Goal: Information Seeking & Learning: Learn about a topic

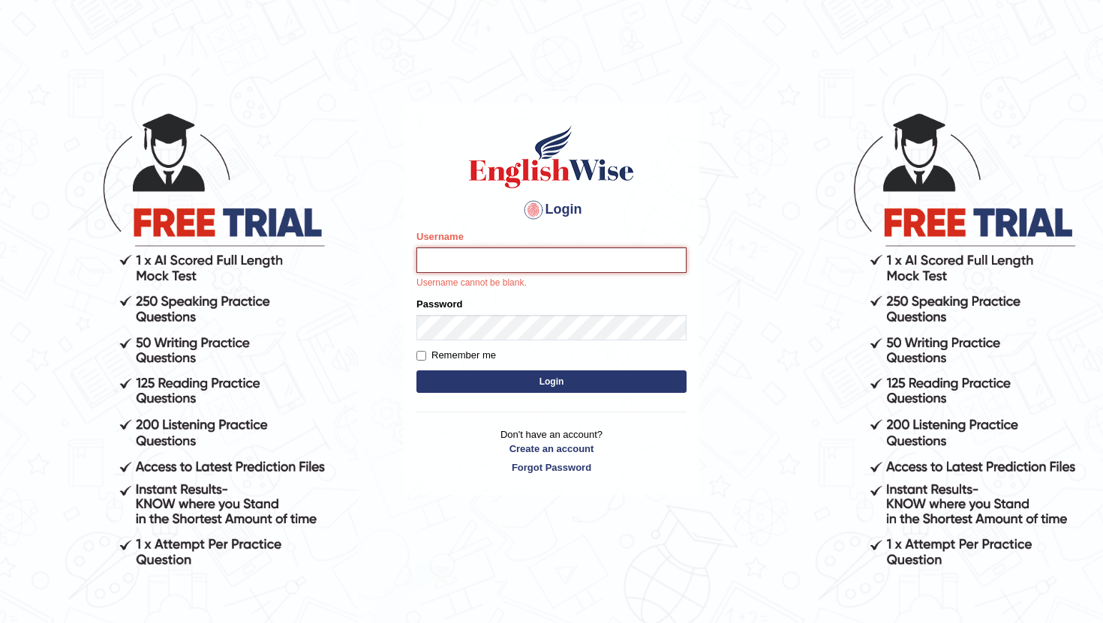
click at [513, 260] on input "Username" at bounding box center [551, 261] width 270 height 26
type input "RaulFelipe"
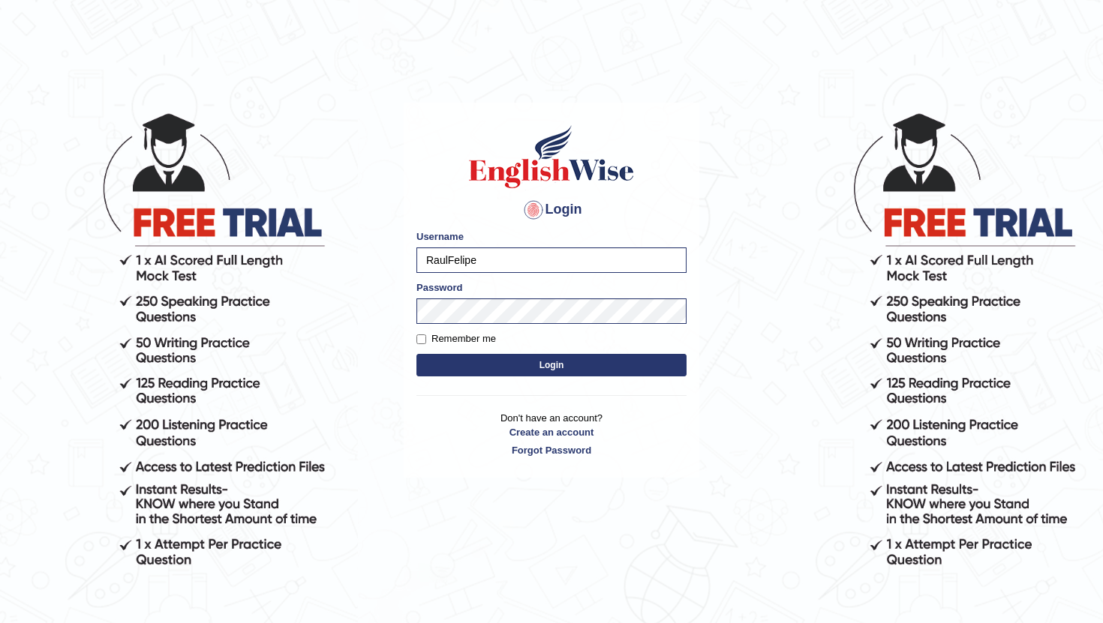
click at [539, 366] on button "Login" at bounding box center [551, 365] width 270 height 23
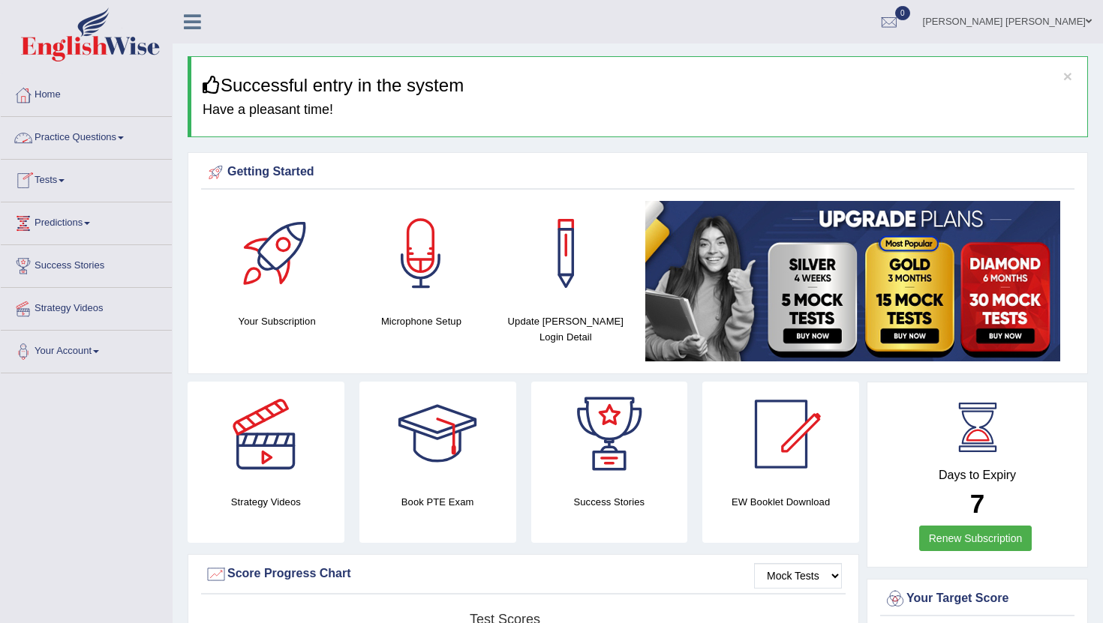
click at [124, 137] on link "Practice Questions" at bounding box center [86, 136] width 171 height 38
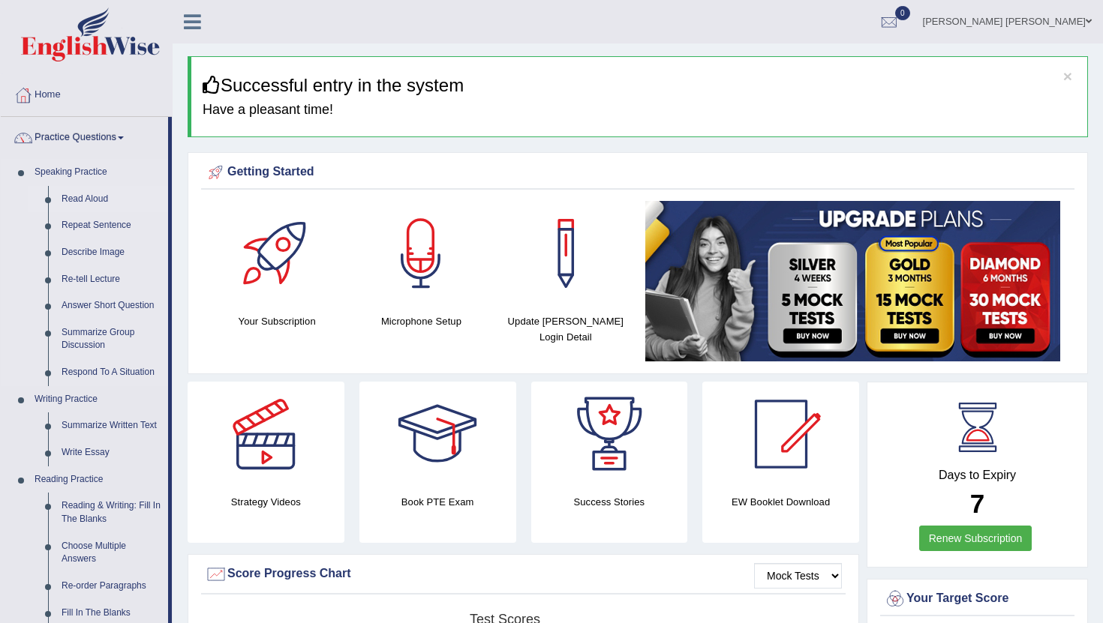
click at [102, 195] on link "Read Aloud" at bounding box center [111, 199] width 113 height 27
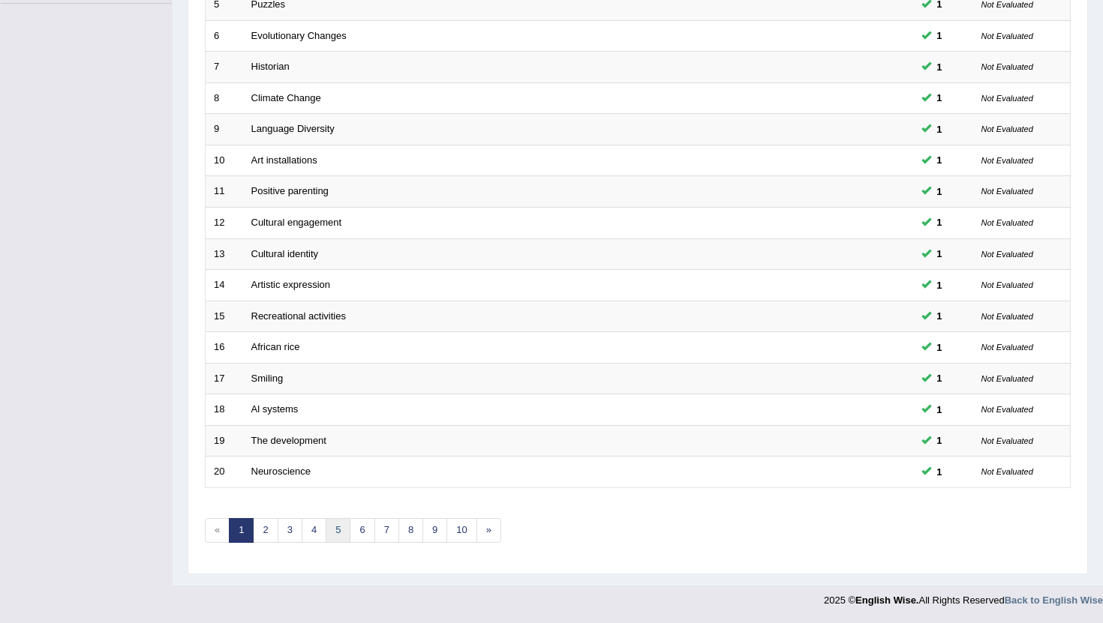
click at [329, 531] on link "5" at bounding box center [338, 530] width 25 height 25
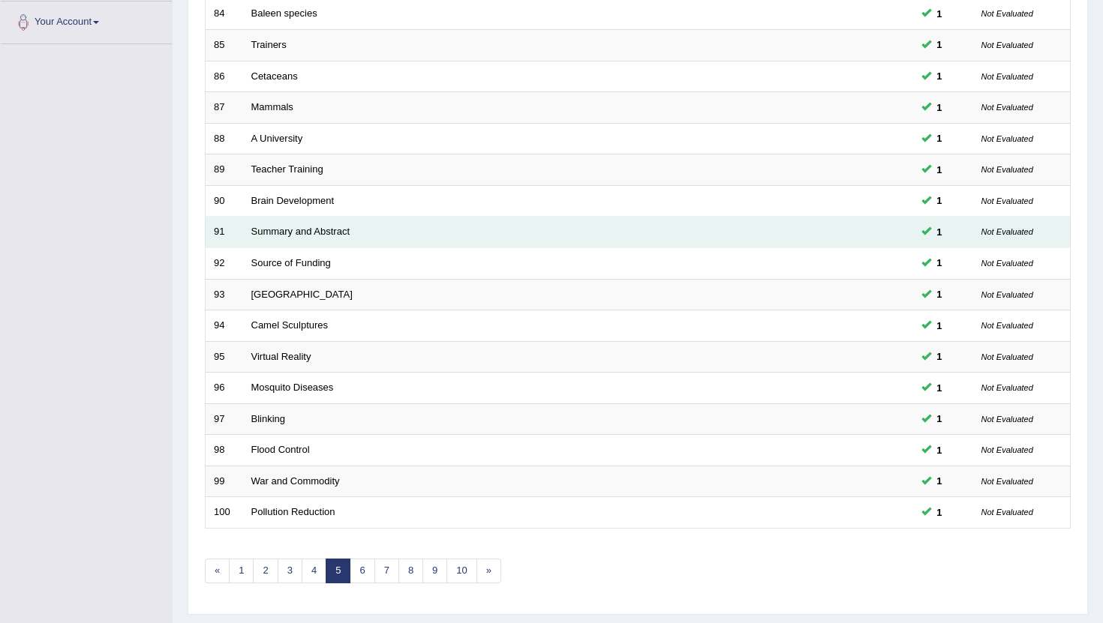
scroll to position [370, 0]
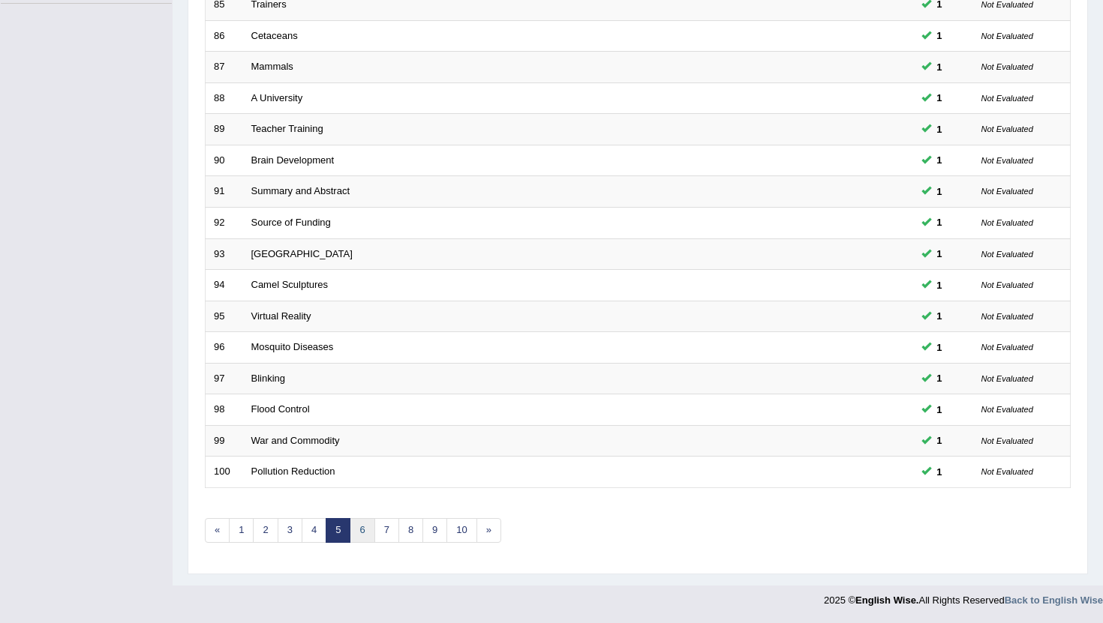
click at [365, 532] on link "6" at bounding box center [362, 530] width 25 height 25
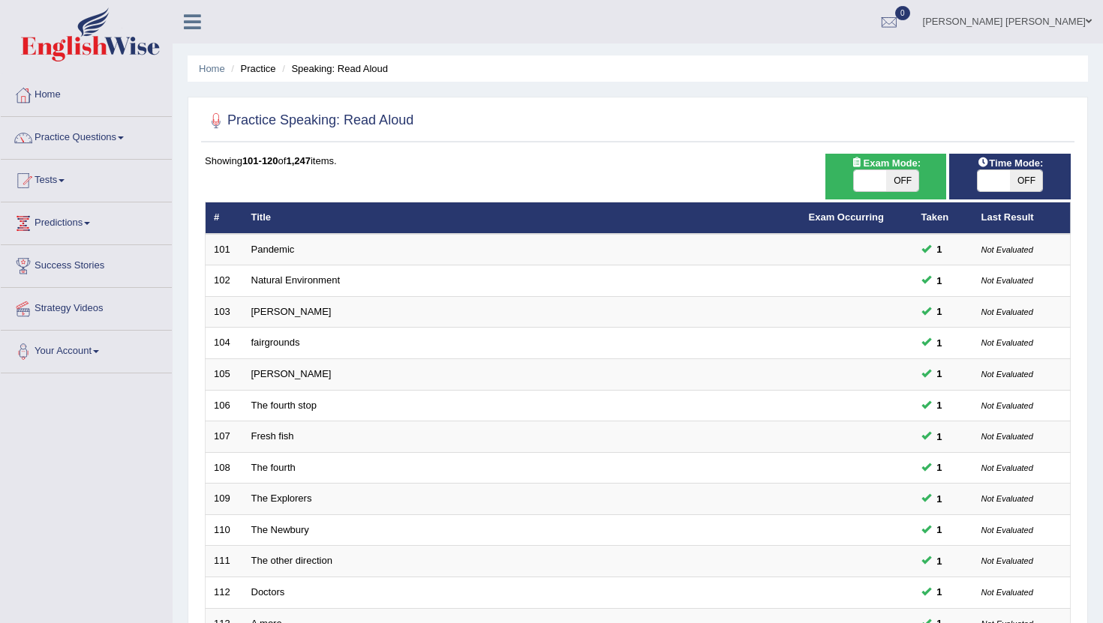
scroll to position [370, 0]
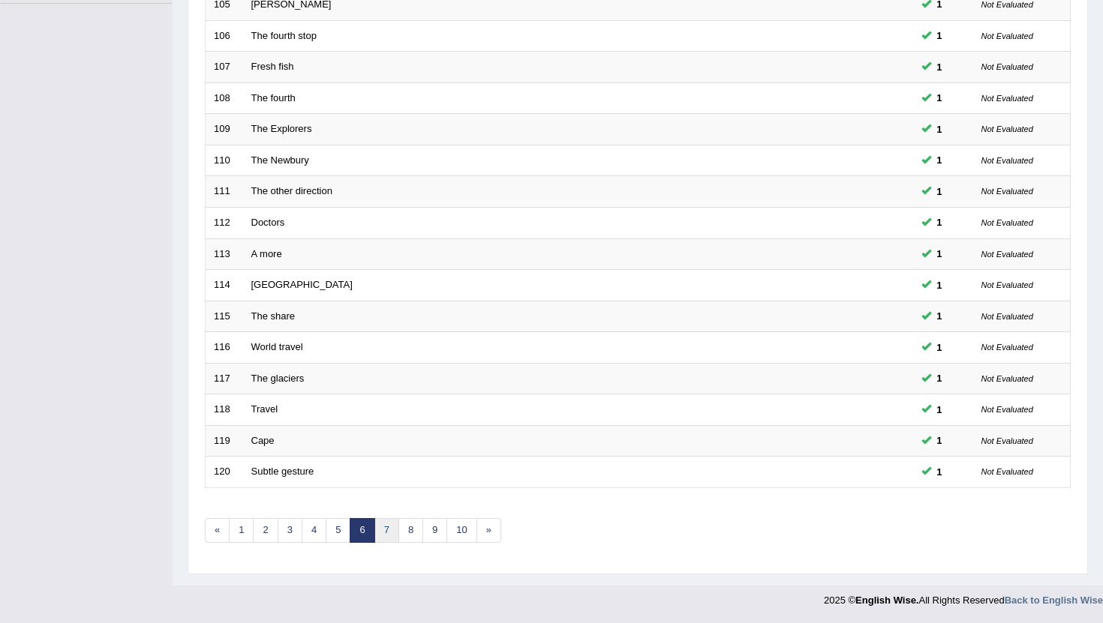
click at [388, 530] on link "7" at bounding box center [386, 530] width 25 height 25
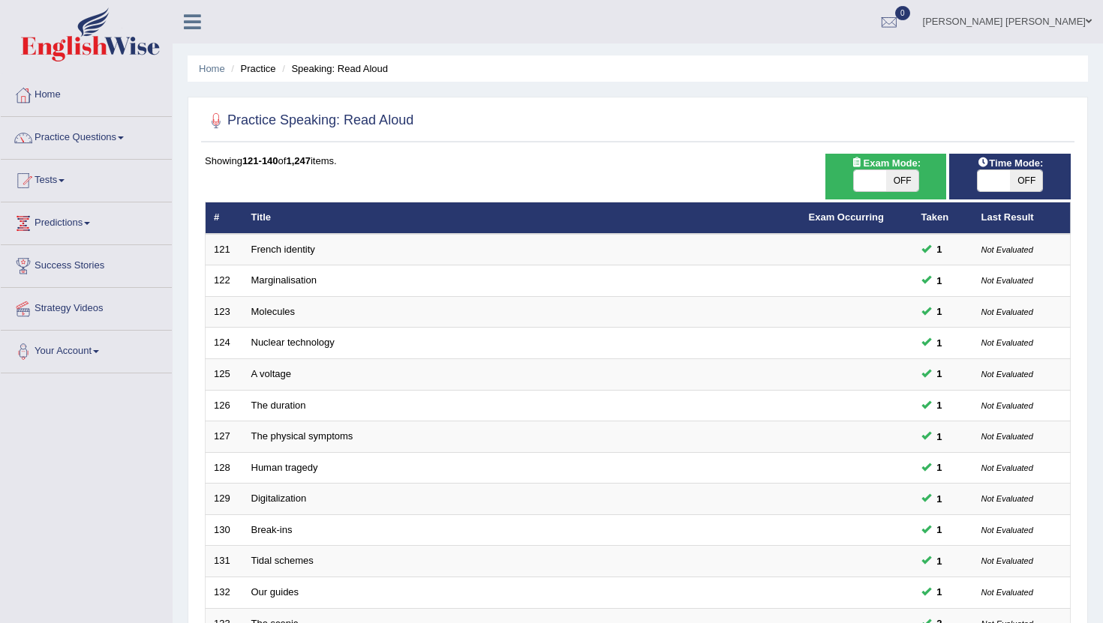
scroll to position [370, 0]
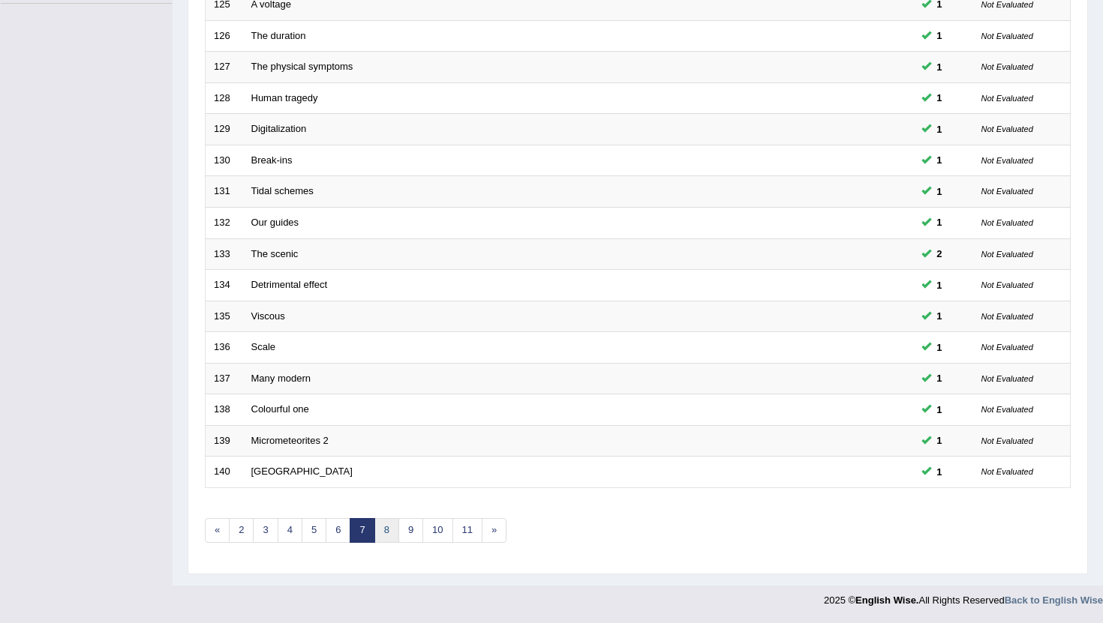
click at [392, 539] on link "8" at bounding box center [386, 530] width 25 height 25
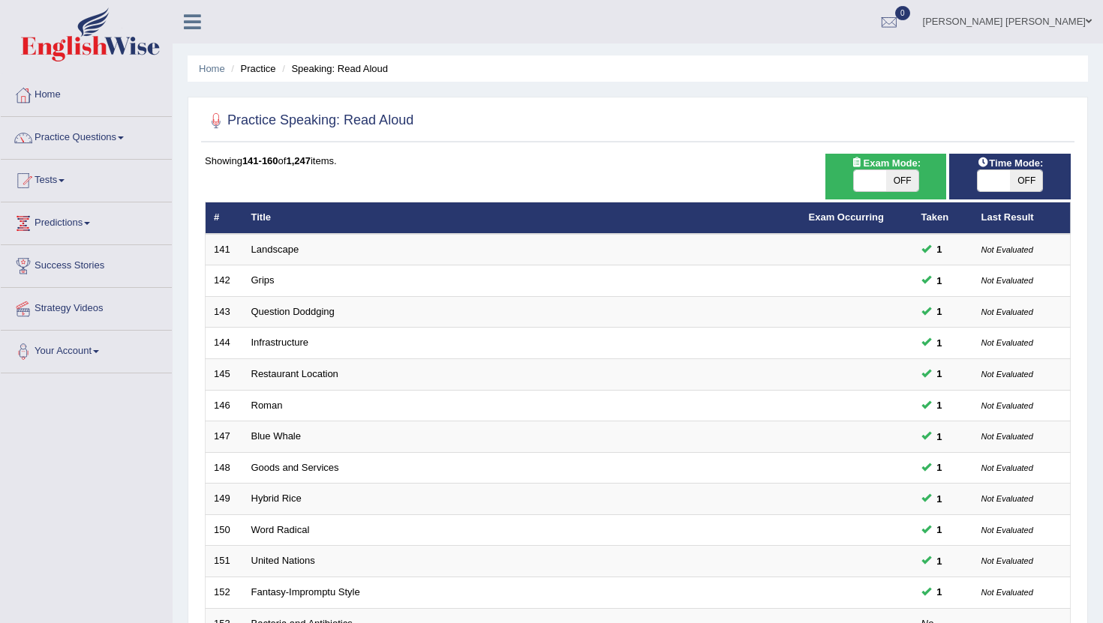
scroll to position [370, 0]
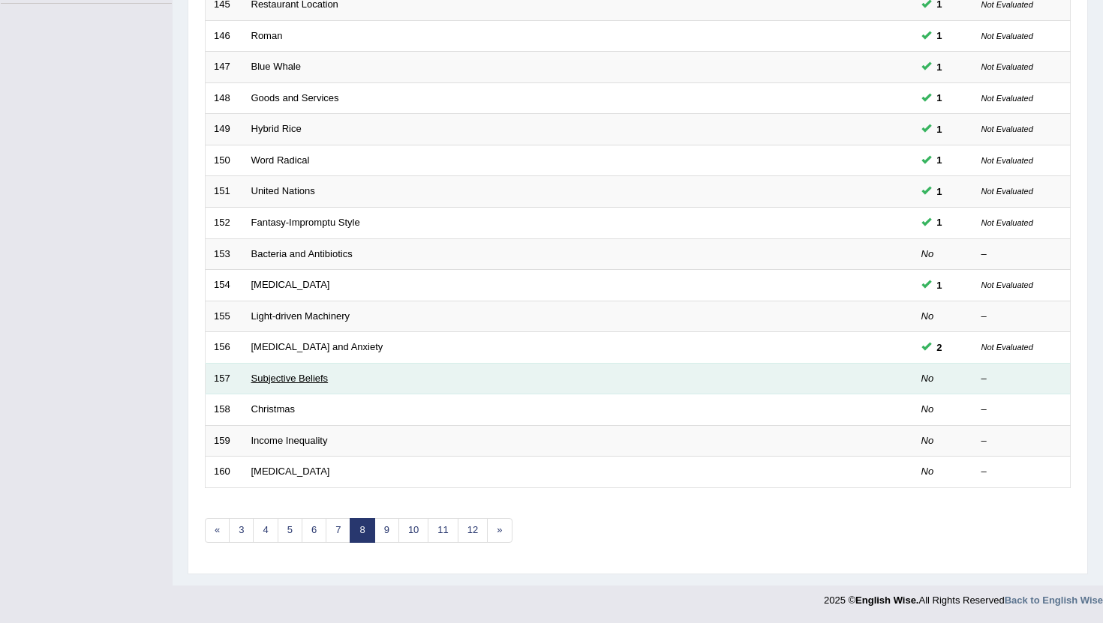
click at [314, 377] on link "Subjective Beliefs" at bounding box center [289, 378] width 77 height 11
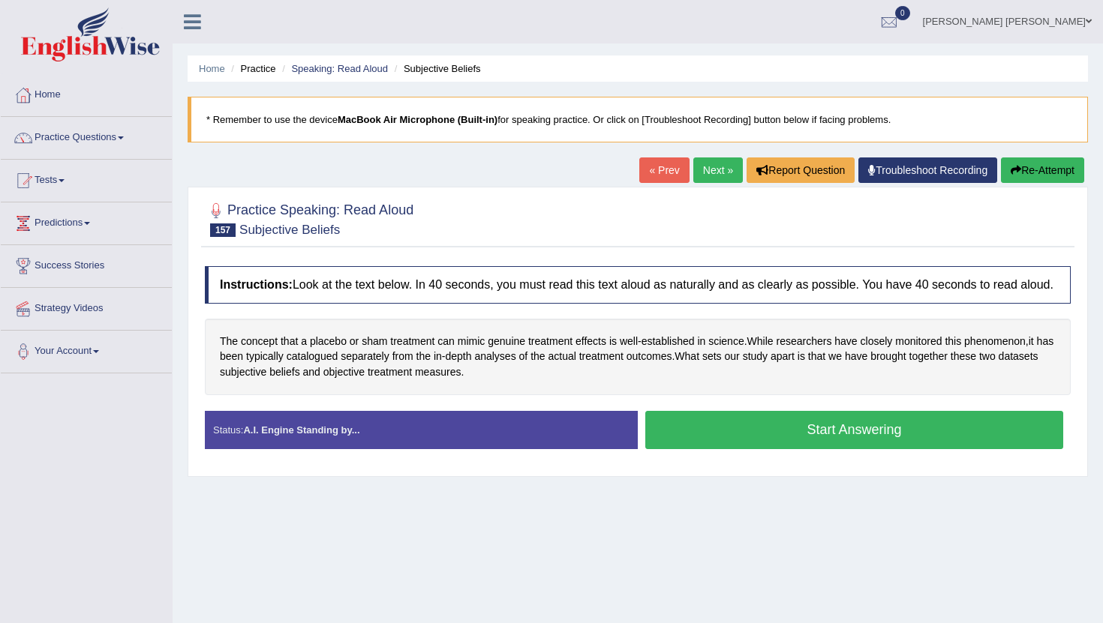
click at [872, 441] on button "Start Answering" at bounding box center [854, 430] width 418 height 38
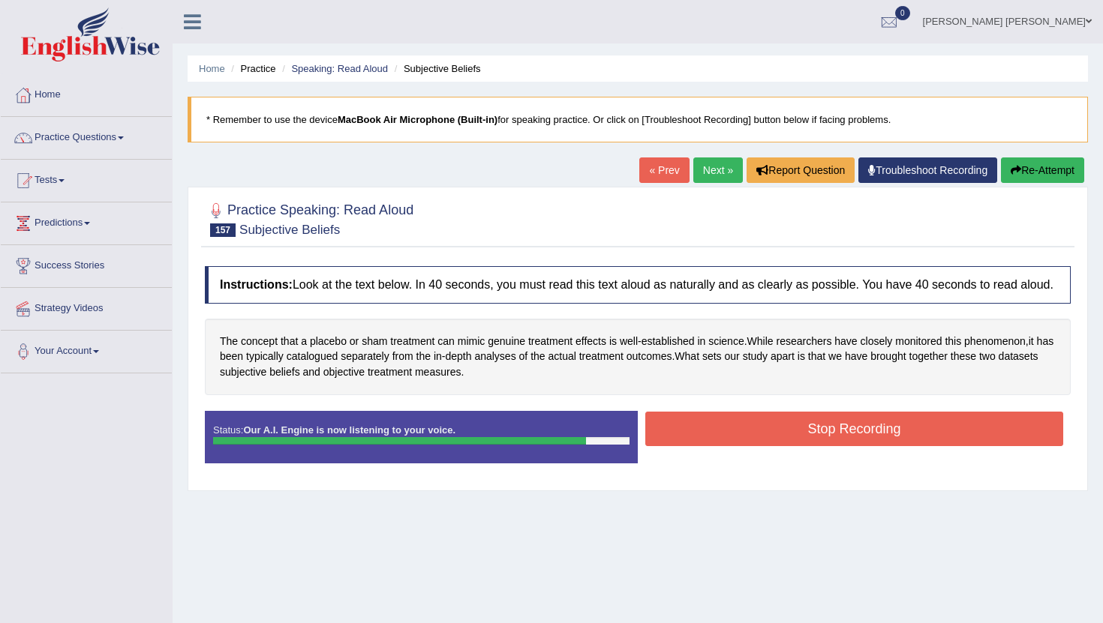
click at [734, 443] on button "Stop Recording" at bounding box center [854, 429] width 418 height 35
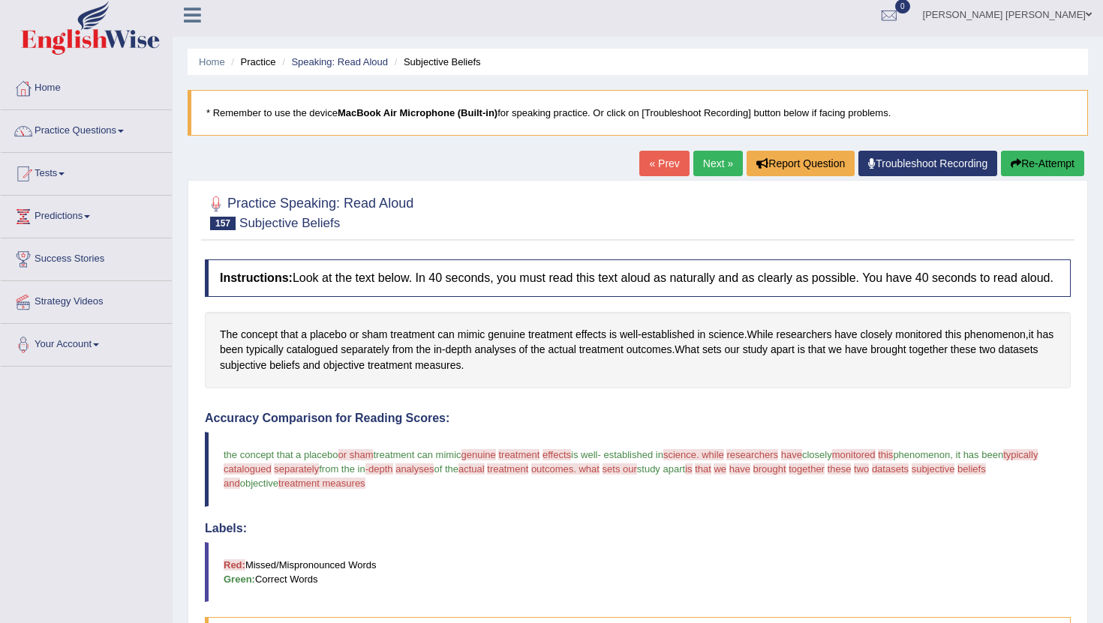
scroll to position [2, 0]
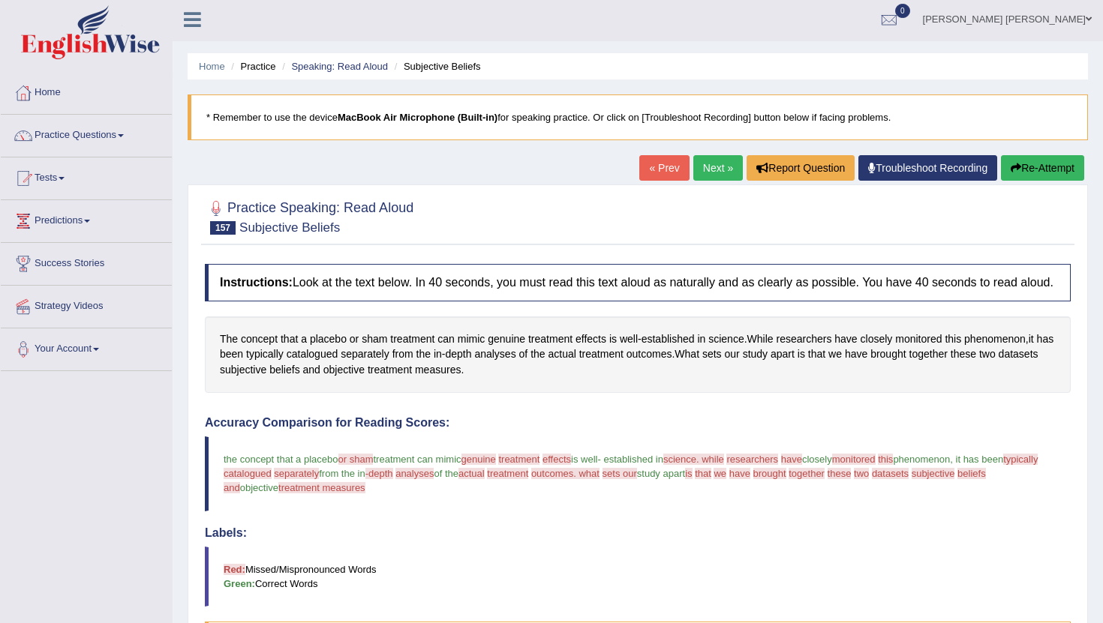
click at [700, 174] on link "Next »" at bounding box center [718, 168] width 50 height 26
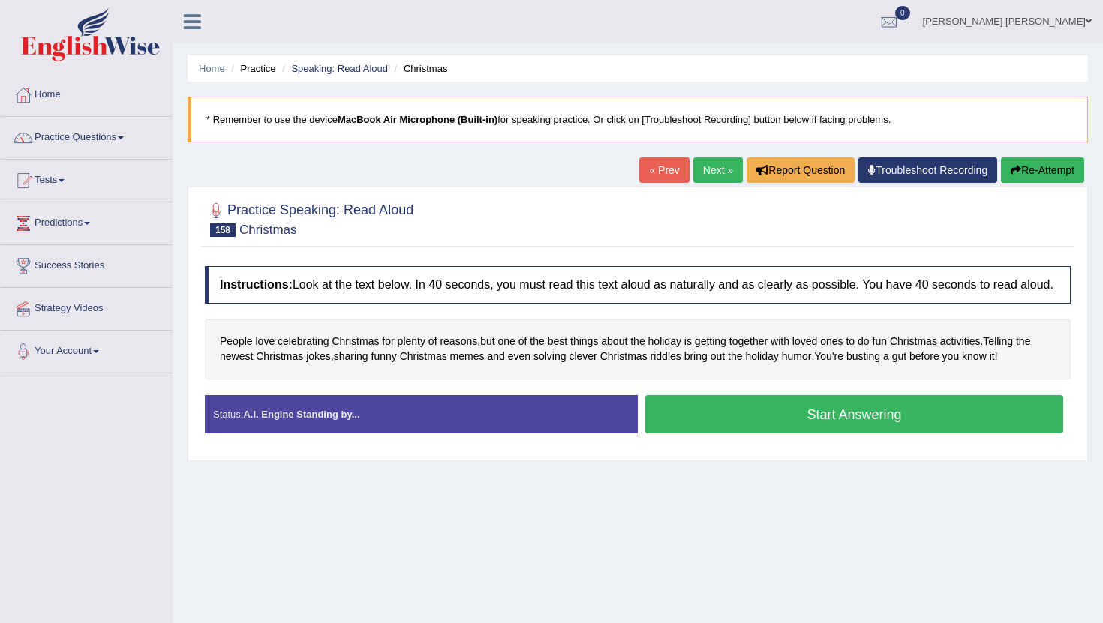
click at [774, 431] on button "Start Answering" at bounding box center [854, 414] width 418 height 38
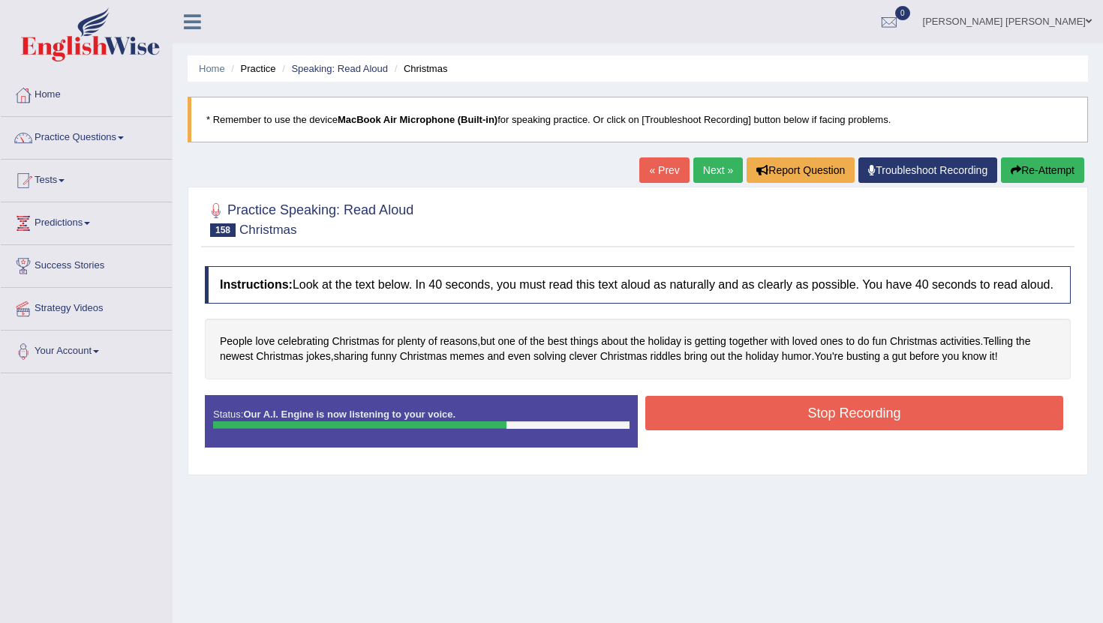
click at [839, 423] on button "Stop Recording" at bounding box center [854, 413] width 418 height 35
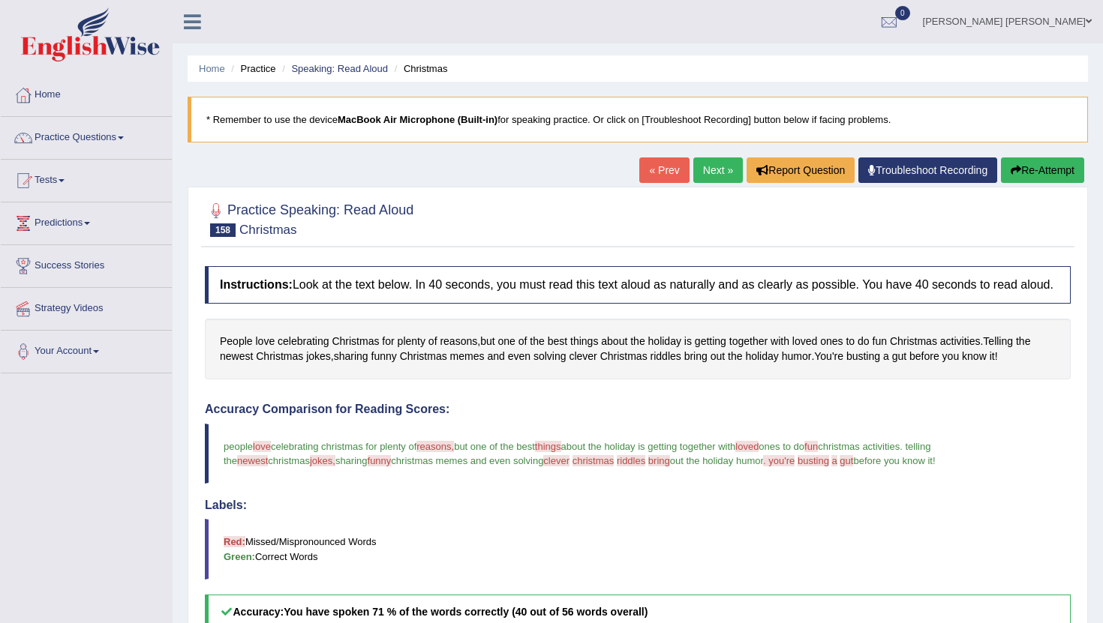
click at [702, 174] on link "Next »" at bounding box center [718, 171] width 50 height 26
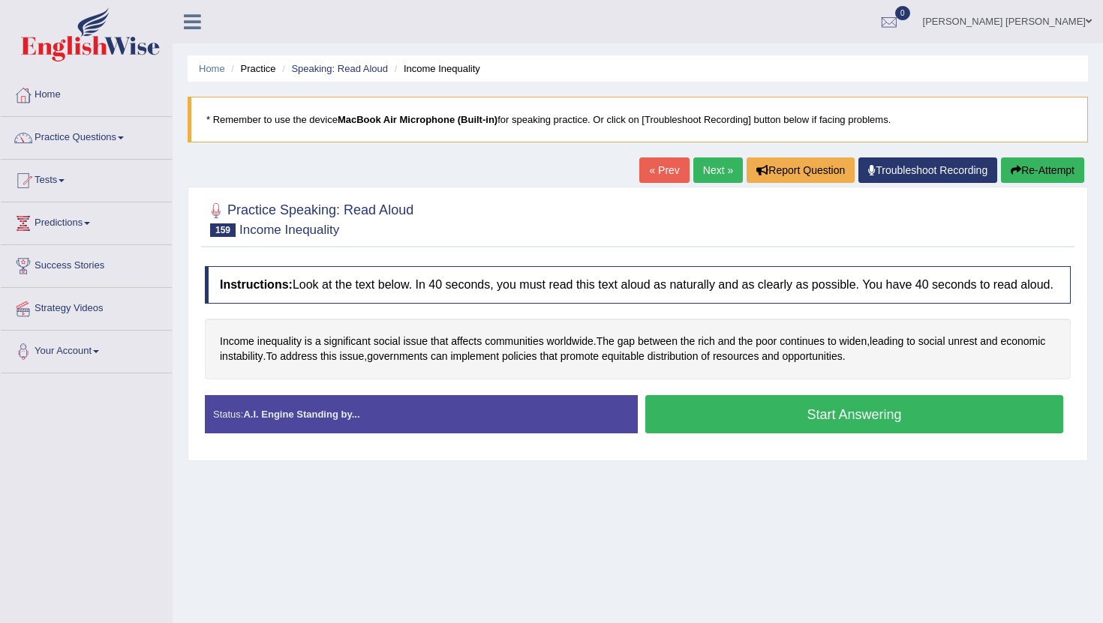
click at [797, 434] on button "Start Answering" at bounding box center [854, 414] width 418 height 38
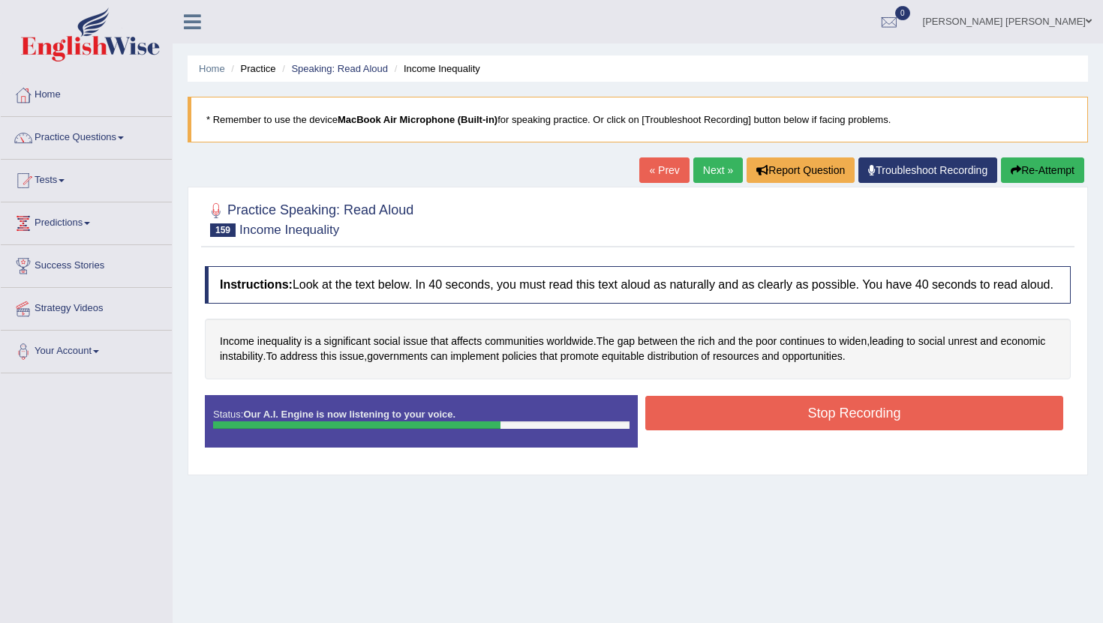
click at [831, 417] on button "Stop Recording" at bounding box center [854, 413] width 418 height 35
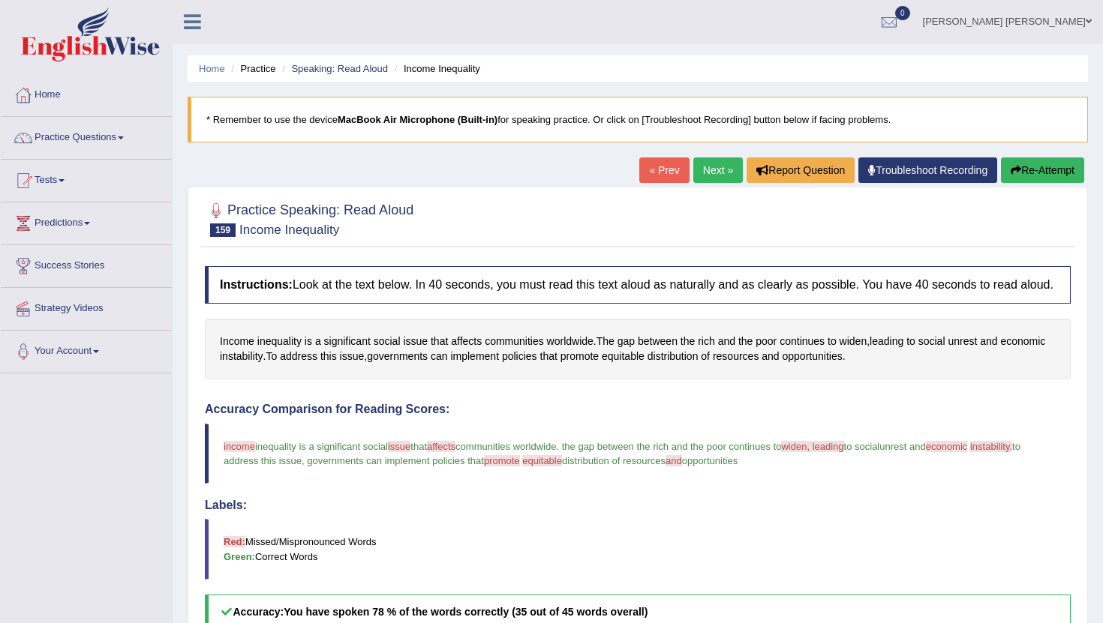
click at [709, 171] on link "Next »" at bounding box center [718, 171] width 50 height 26
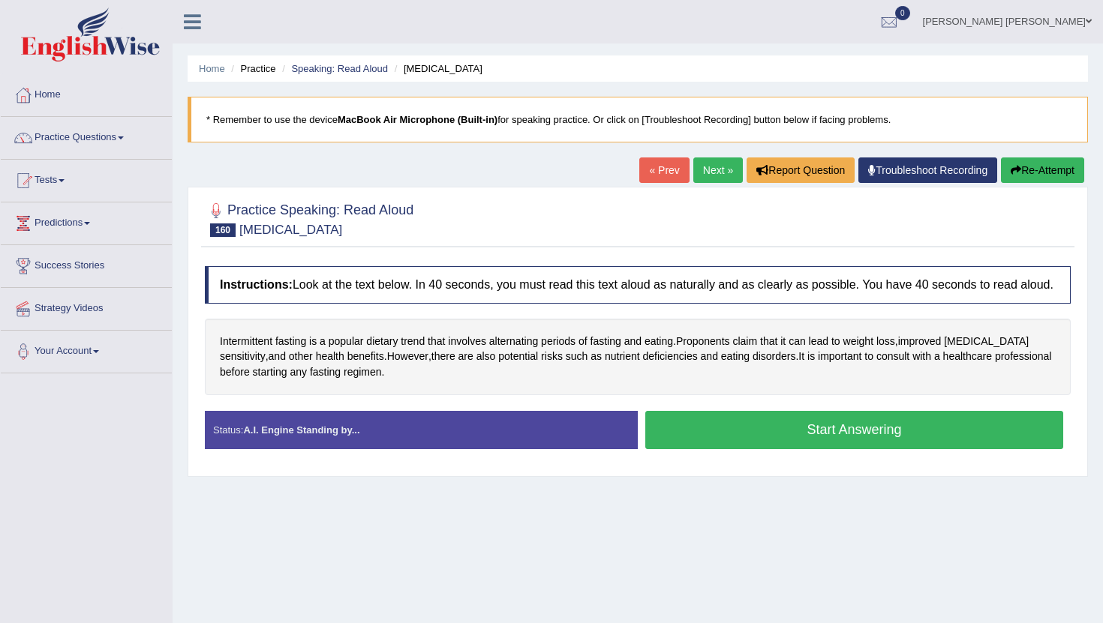
click at [768, 440] on button "Start Answering" at bounding box center [854, 430] width 418 height 38
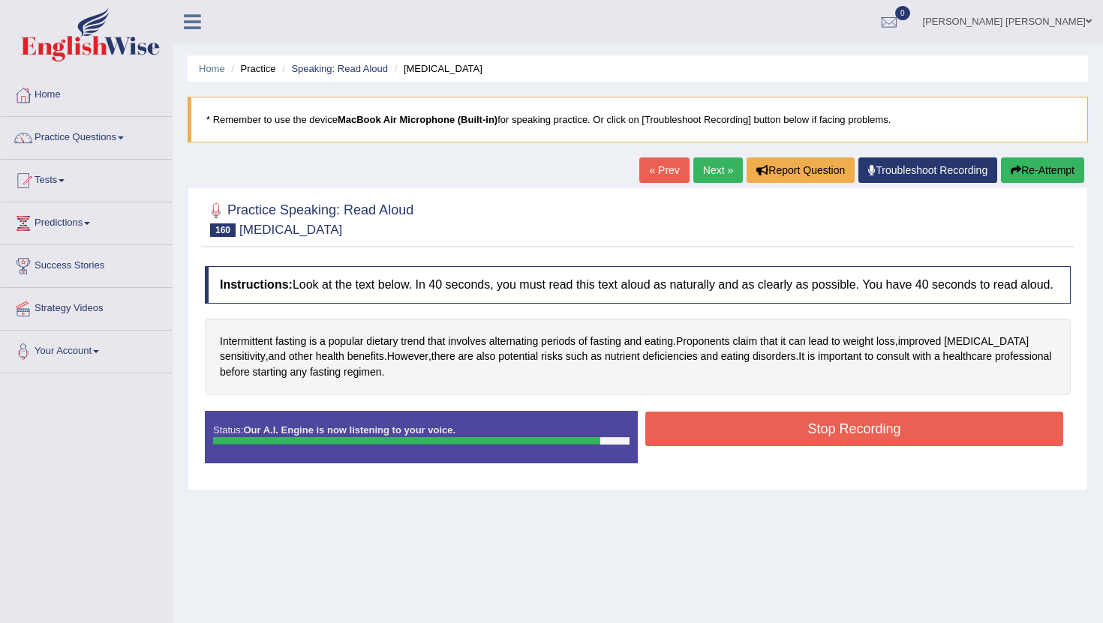
click at [783, 436] on button "Stop Recording" at bounding box center [854, 429] width 418 height 35
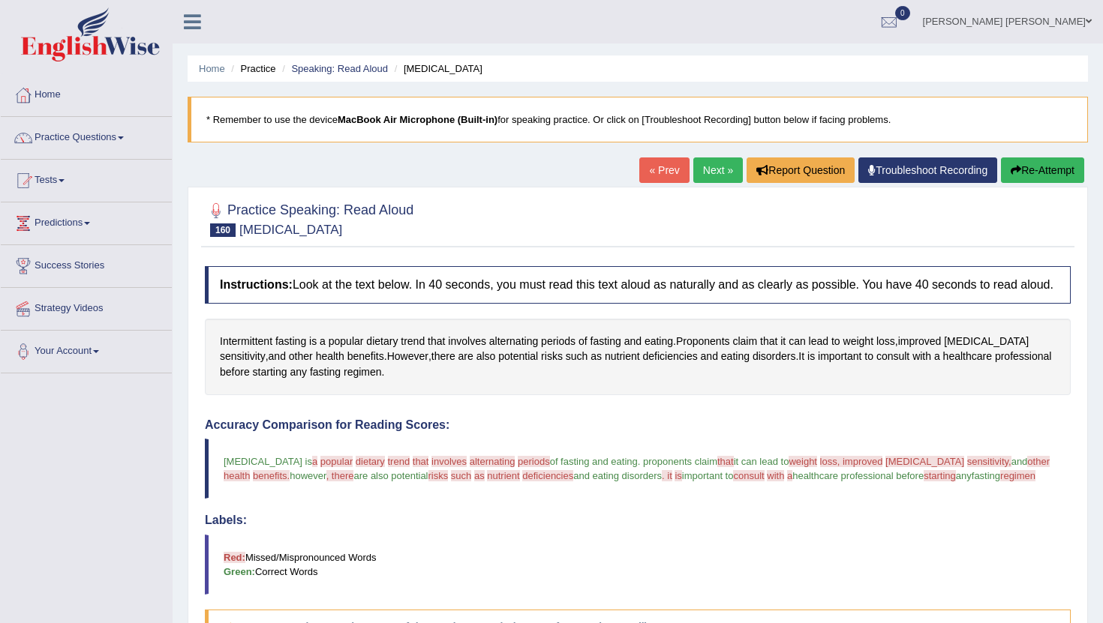
click at [704, 173] on link "Next »" at bounding box center [718, 171] width 50 height 26
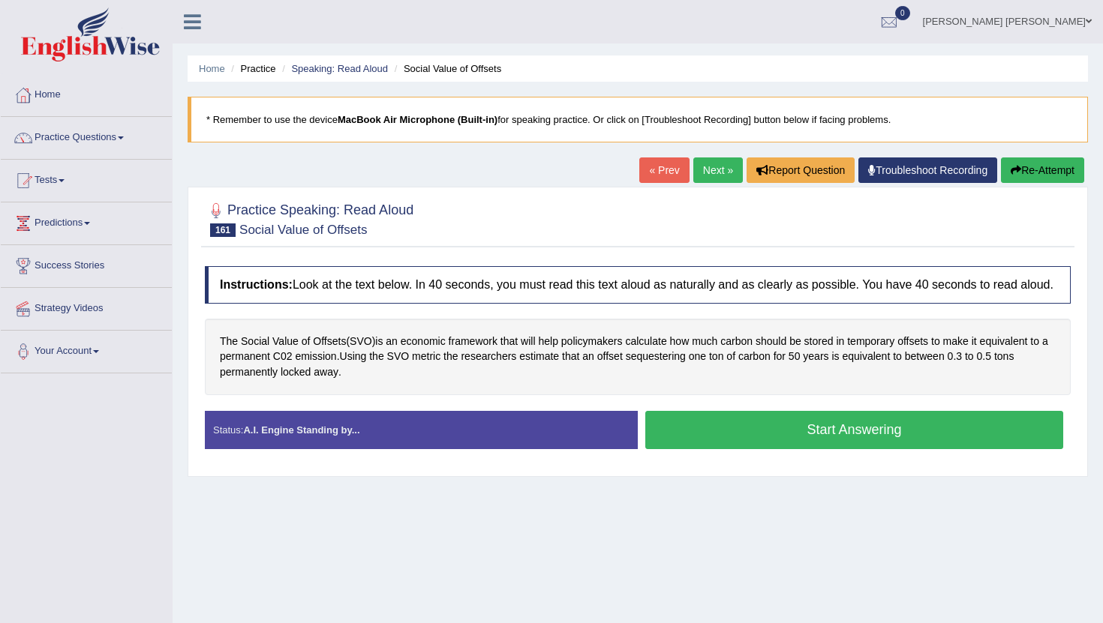
click at [767, 443] on button "Start Answering" at bounding box center [854, 430] width 418 height 38
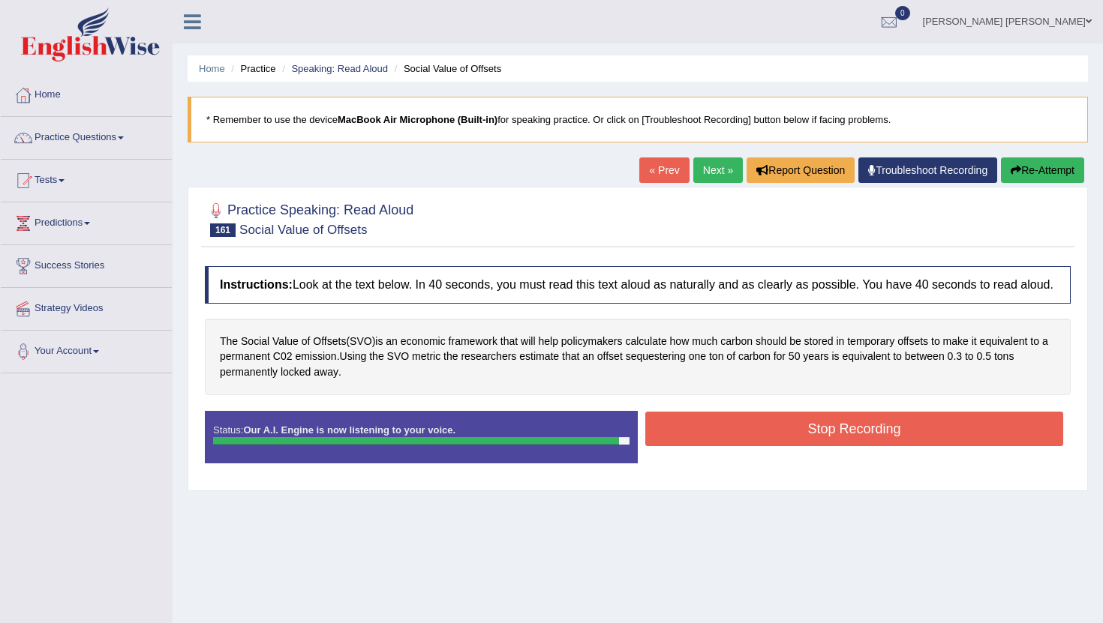
click at [784, 446] on button "Stop Recording" at bounding box center [854, 429] width 418 height 35
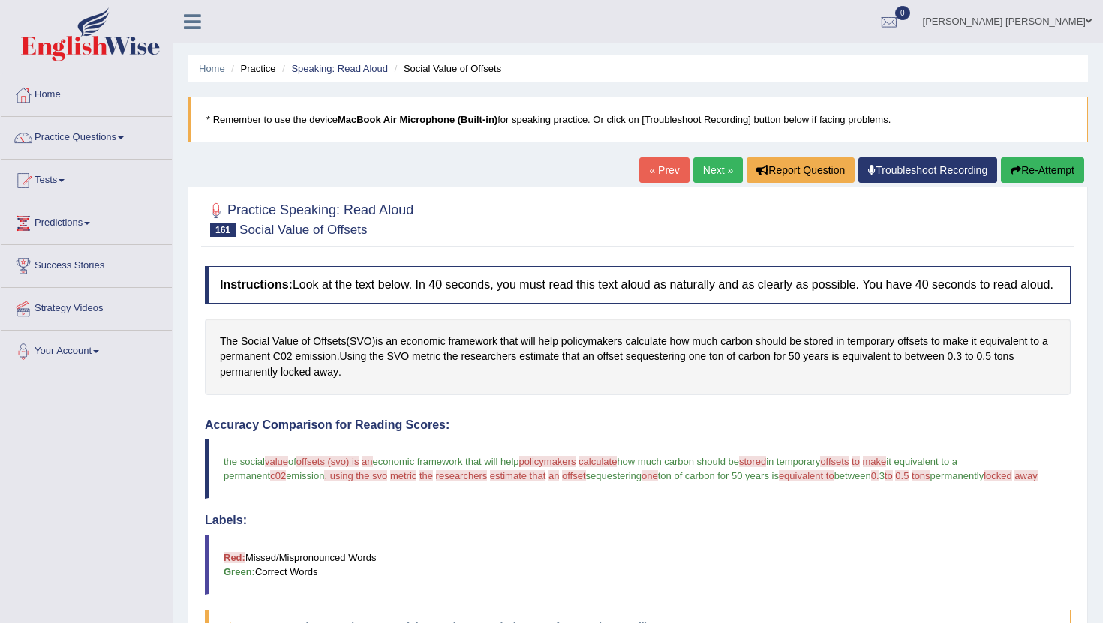
click at [705, 173] on link "Next »" at bounding box center [718, 171] width 50 height 26
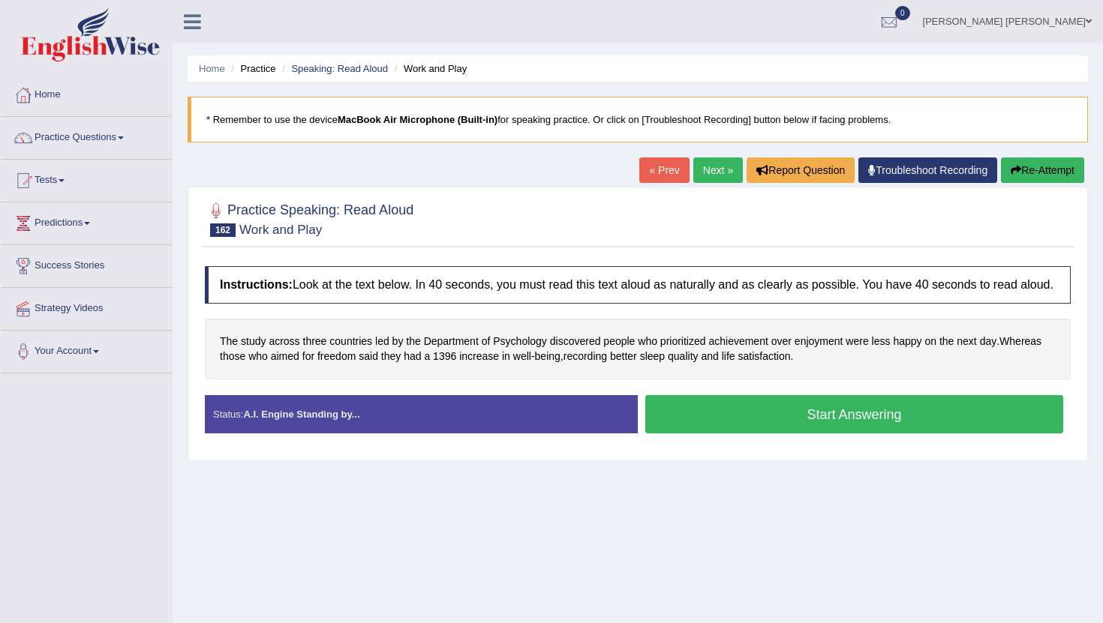
click at [767, 420] on button "Start Answering" at bounding box center [854, 414] width 418 height 38
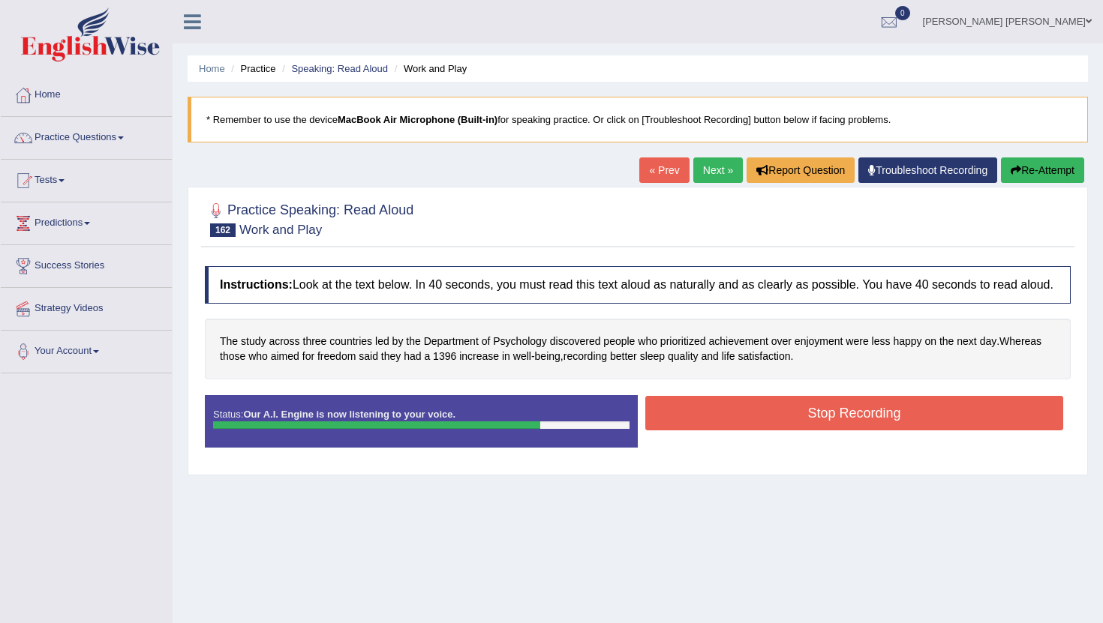
click at [797, 425] on button "Stop Recording" at bounding box center [854, 413] width 418 height 35
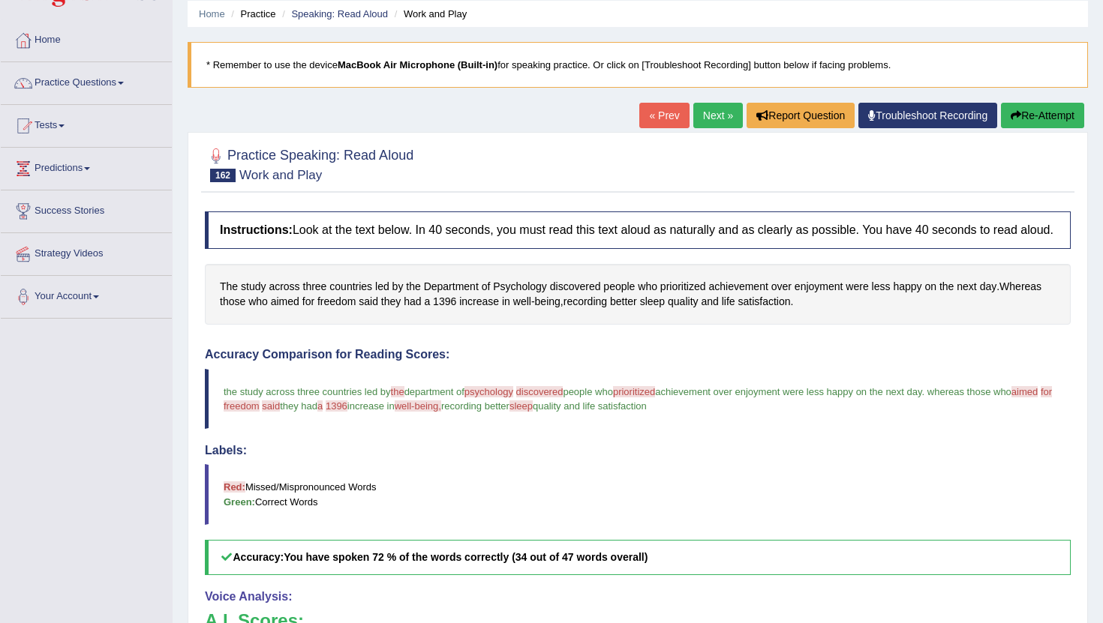
scroll to position [53, 0]
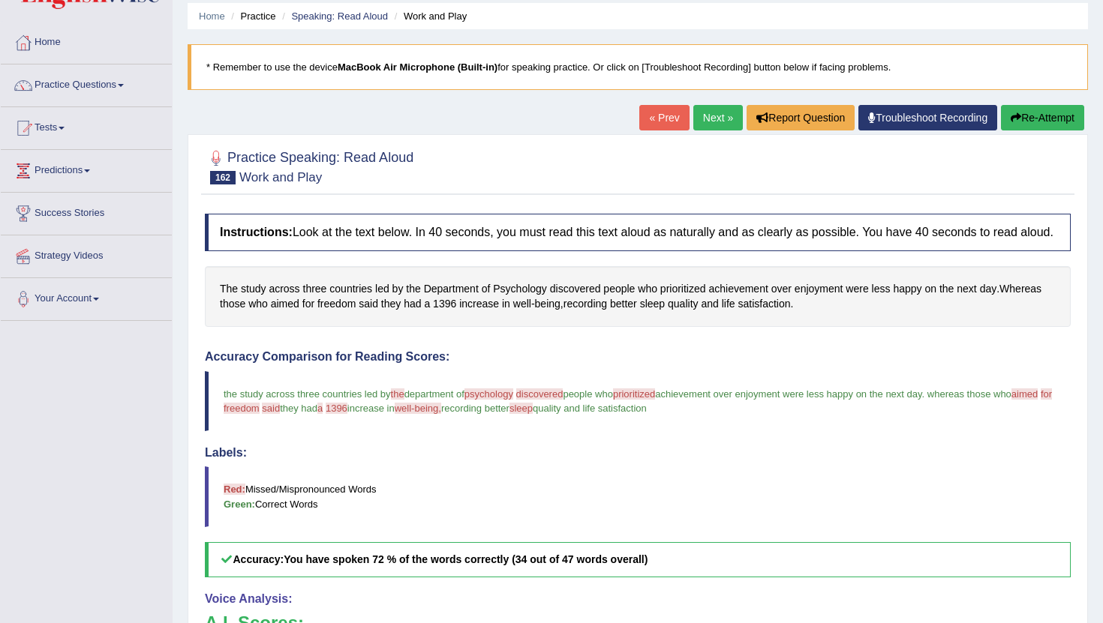
click at [710, 118] on link "Next »" at bounding box center [718, 118] width 50 height 26
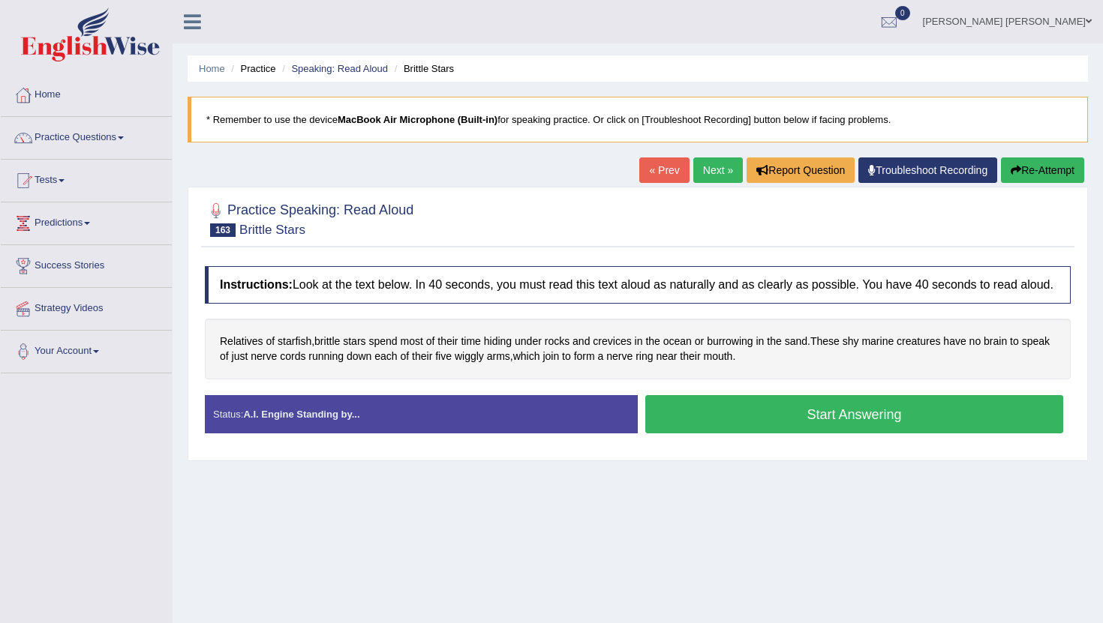
click at [737, 434] on button "Start Answering" at bounding box center [854, 414] width 418 height 38
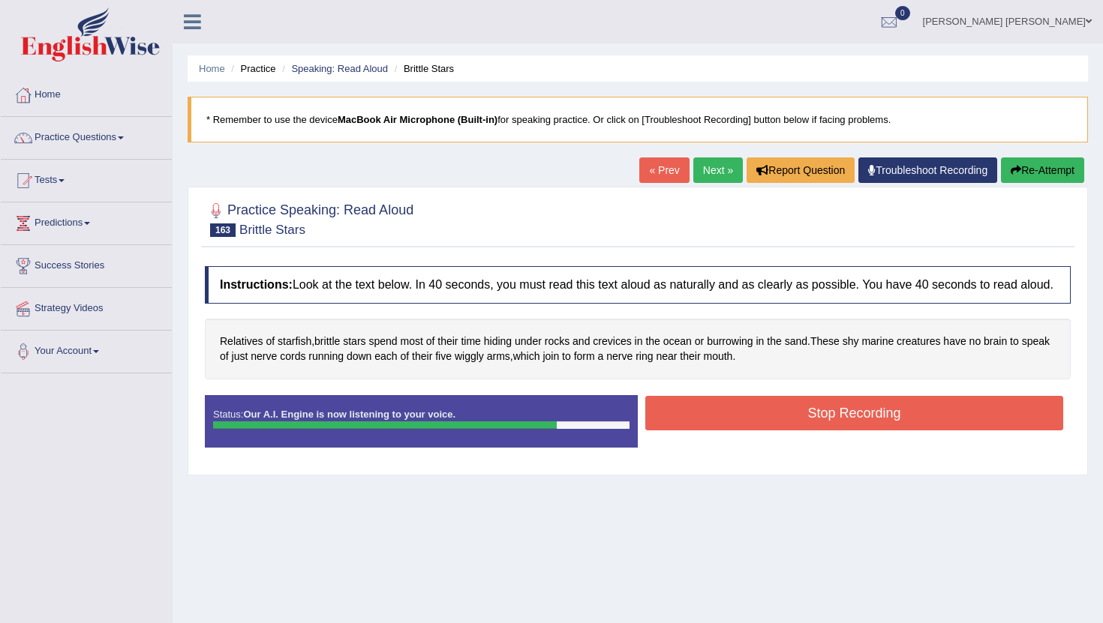
click at [771, 425] on button "Stop Recording" at bounding box center [854, 413] width 418 height 35
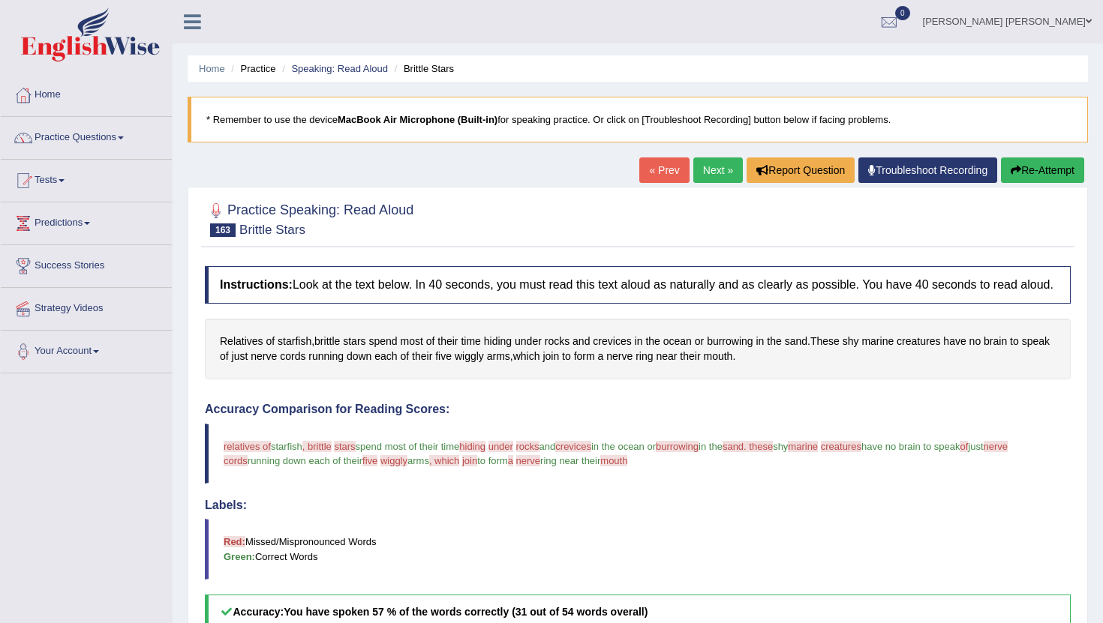
click at [698, 170] on link "Next »" at bounding box center [718, 171] width 50 height 26
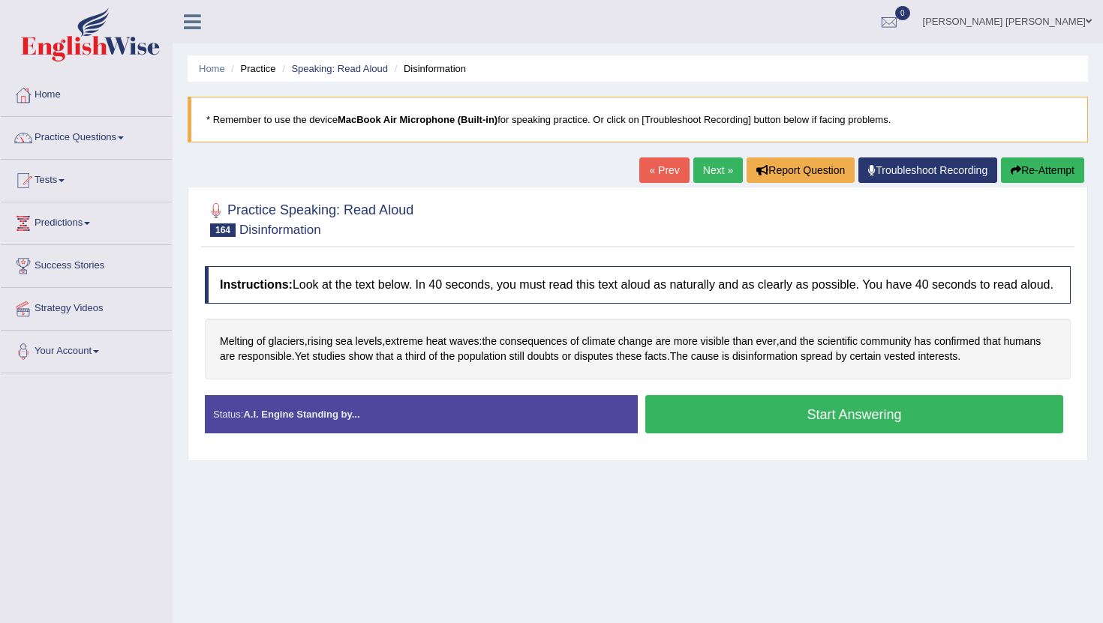
click at [695, 434] on button "Start Answering" at bounding box center [854, 414] width 418 height 38
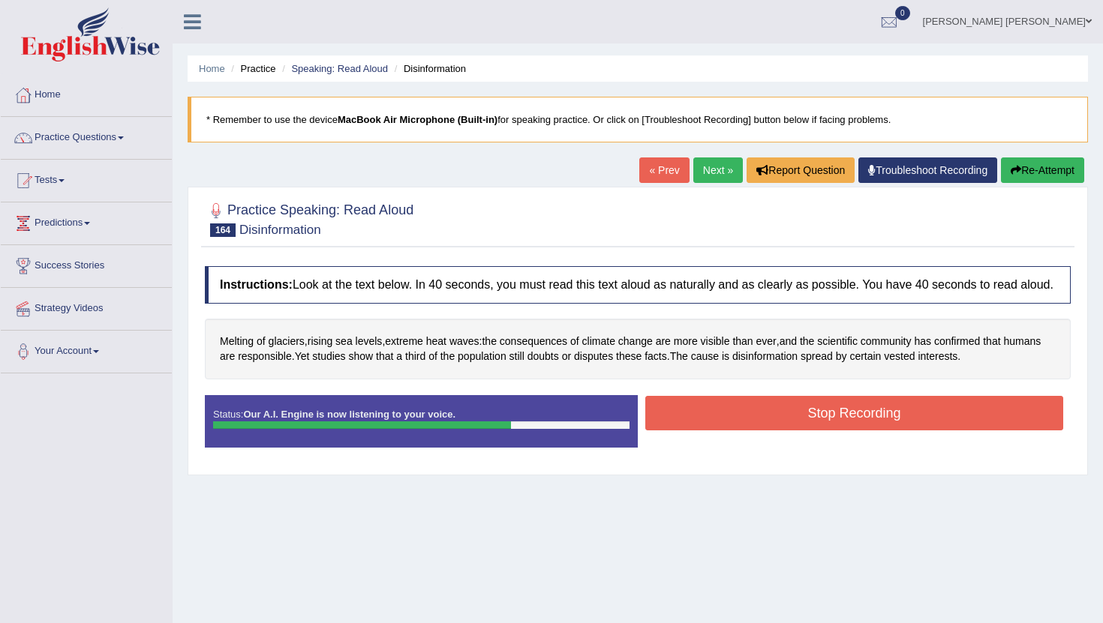
click at [797, 421] on button "Stop Recording" at bounding box center [854, 413] width 418 height 35
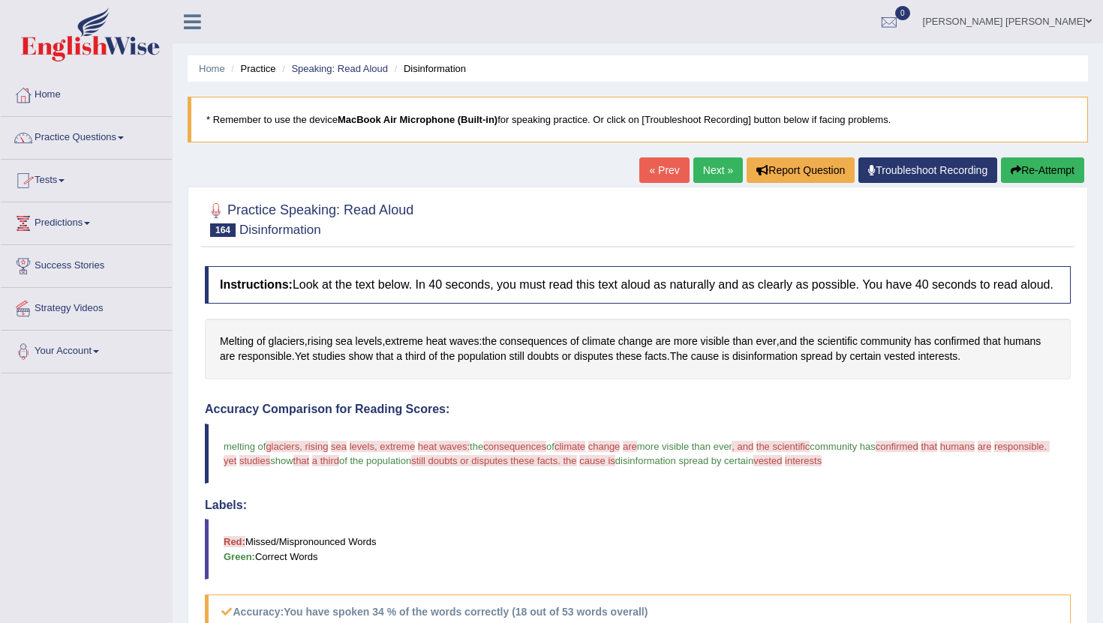
click at [95, 356] on link "Your Account" at bounding box center [86, 350] width 171 height 38
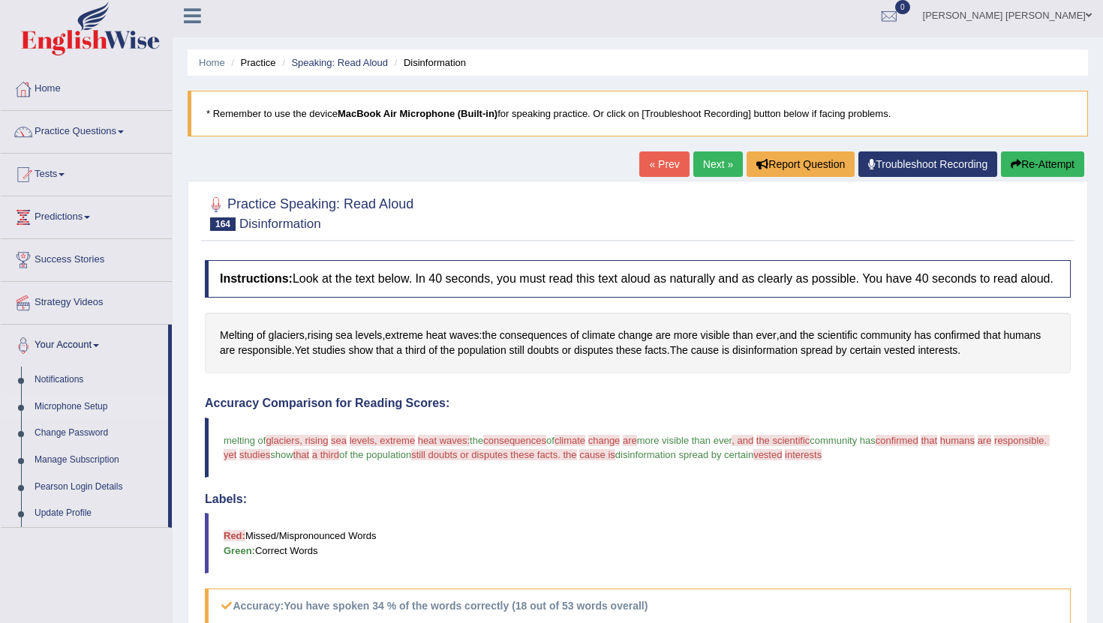
scroll to position [2, 0]
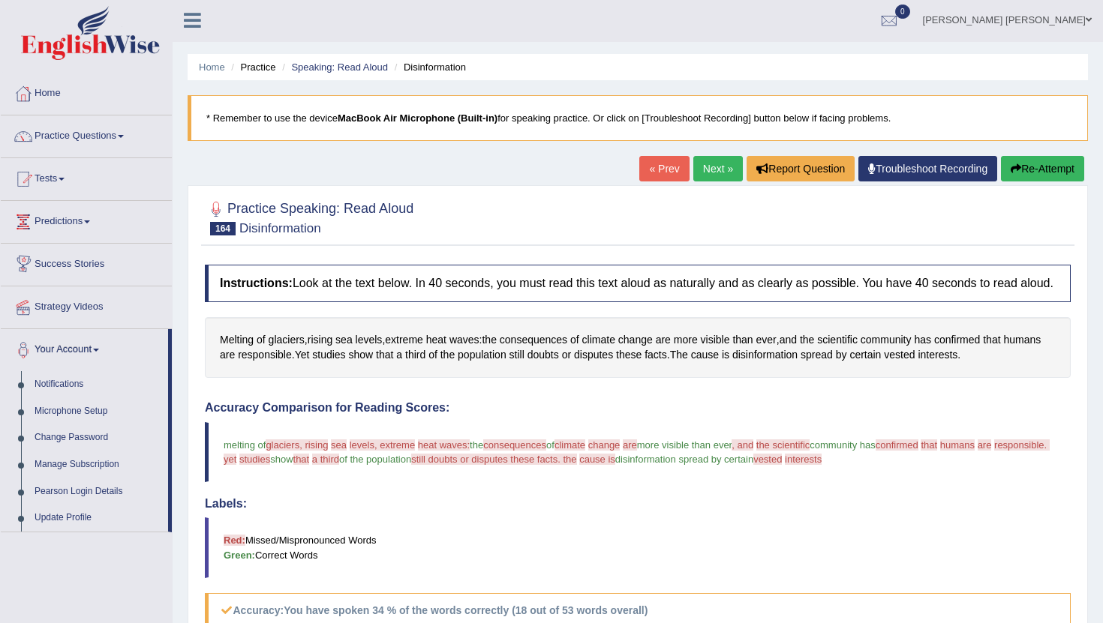
click at [80, 264] on link "Success Stories" at bounding box center [86, 263] width 171 height 38
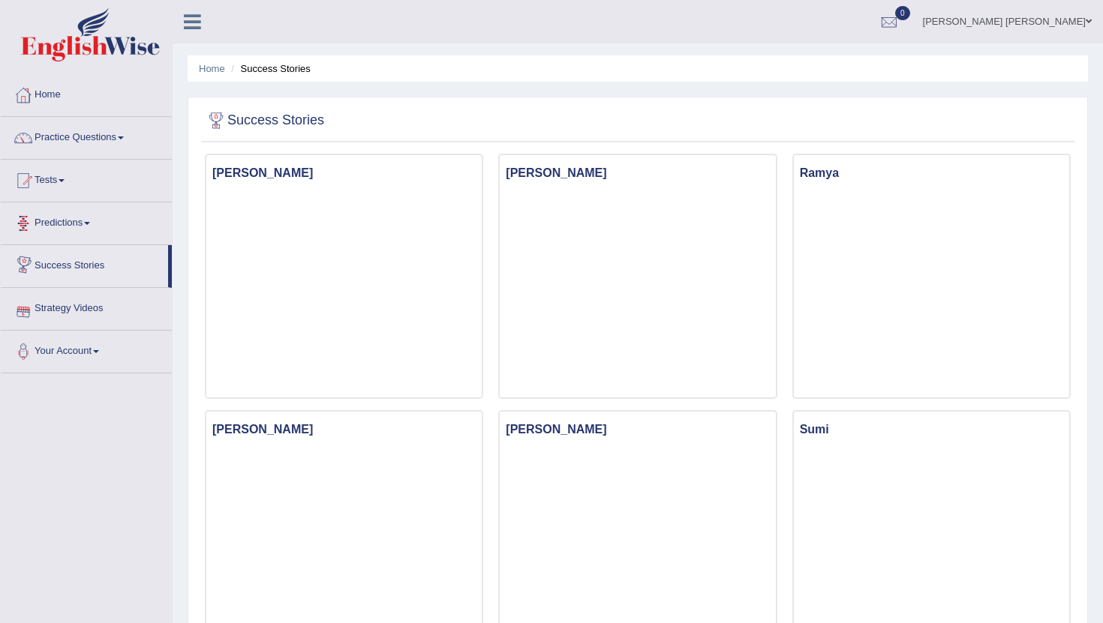
click at [92, 225] on link "Predictions" at bounding box center [86, 222] width 171 height 38
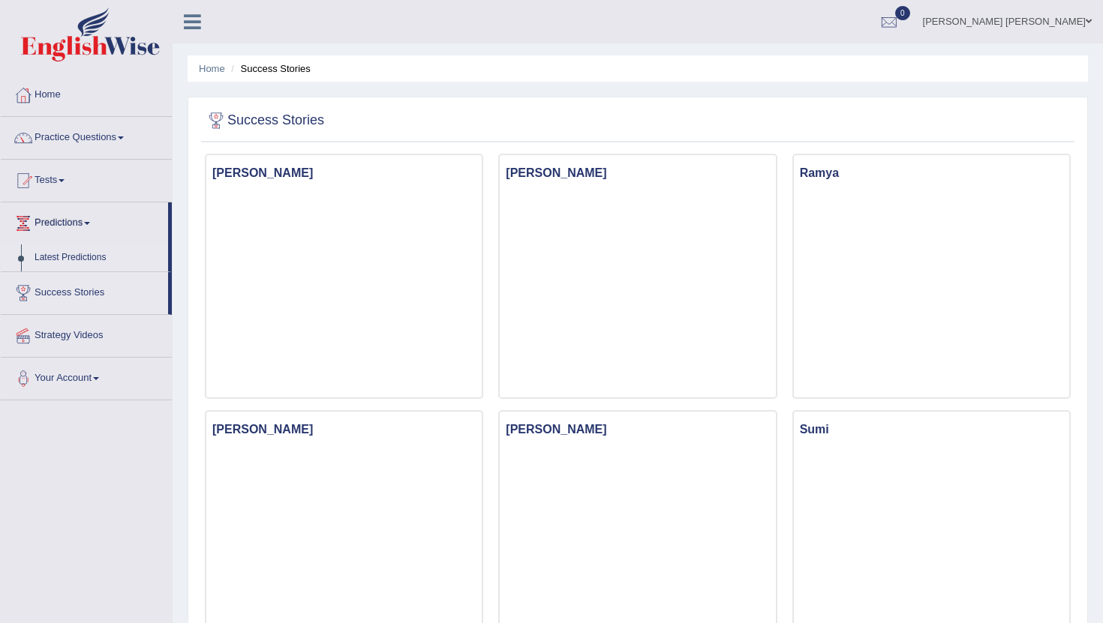
click at [68, 260] on link "Latest Predictions" at bounding box center [98, 258] width 140 height 27
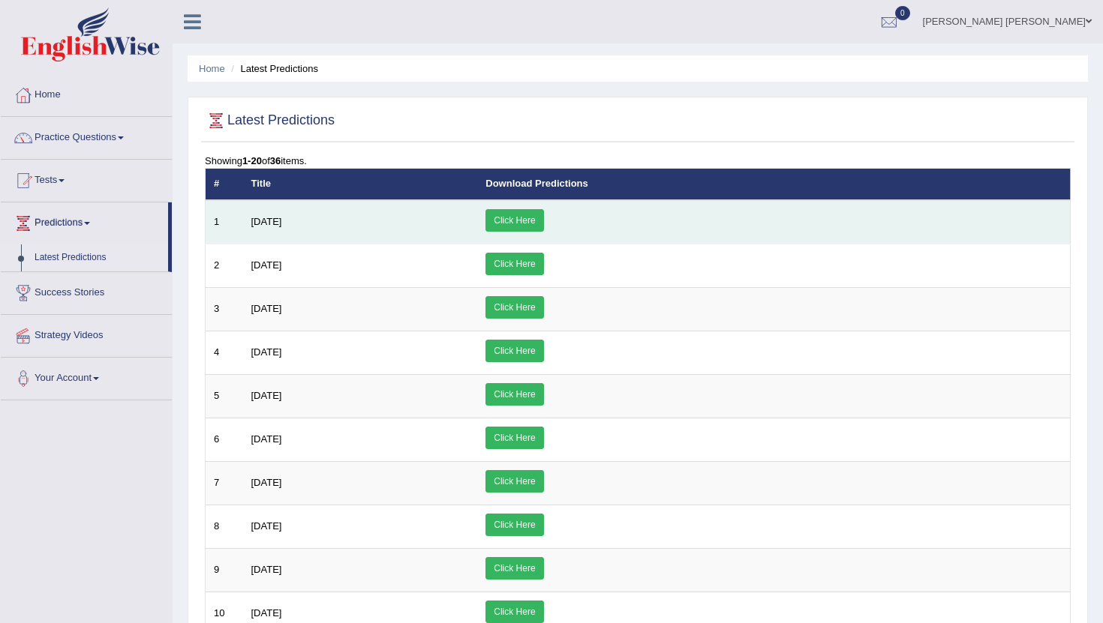
click at [543, 215] on link "Click Here" at bounding box center [514, 220] width 58 height 23
